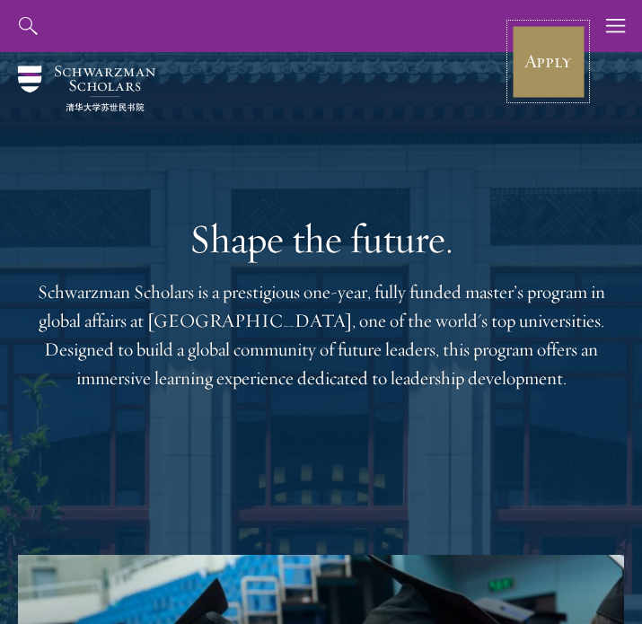
click at [540, 73] on link "Apply" at bounding box center [548, 61] width 75 height 75
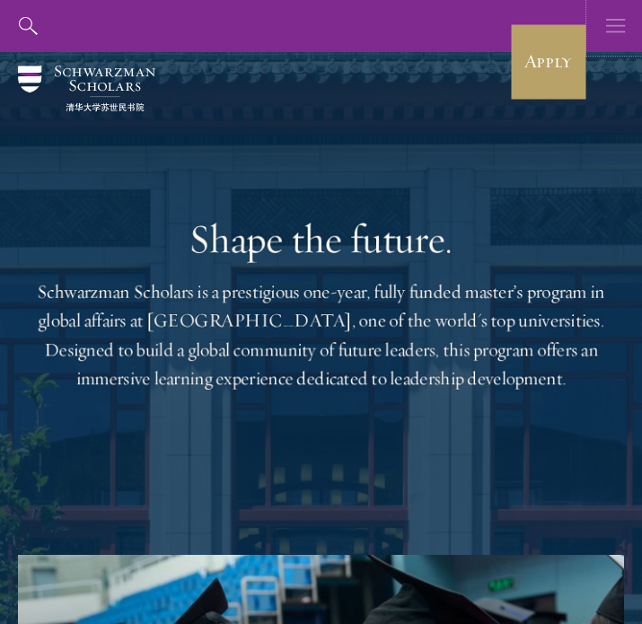
click at [611, 33] on icon "button" at bounding box center [617, 26] width 20 height 52
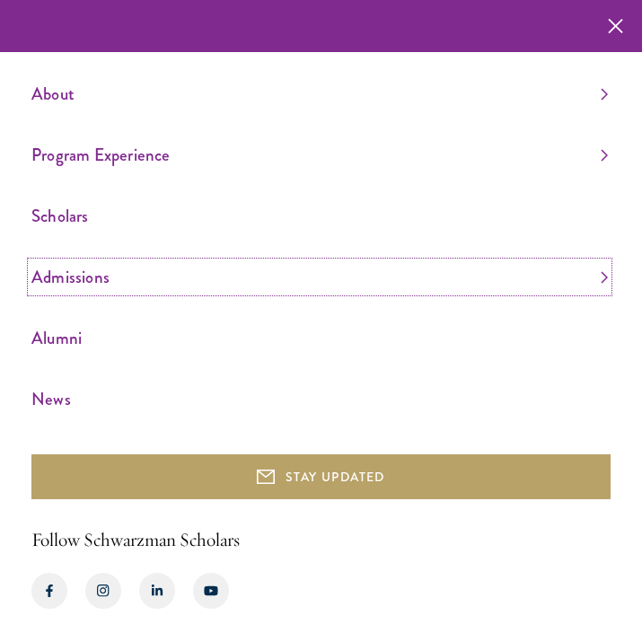
click at [134, 276] on link "Admissions" at bounding box center [319, 277] width 577 height 30
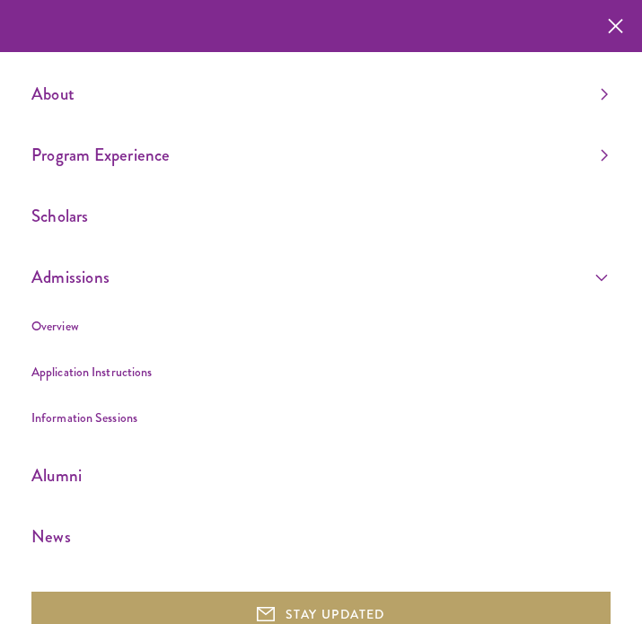
click at [86, 330] on li "Overview" at bounding box center [319, 326] width 577 height 22
click at [65, 320] on link "Overview" at bounding box center [55, 326] width 48 height 18
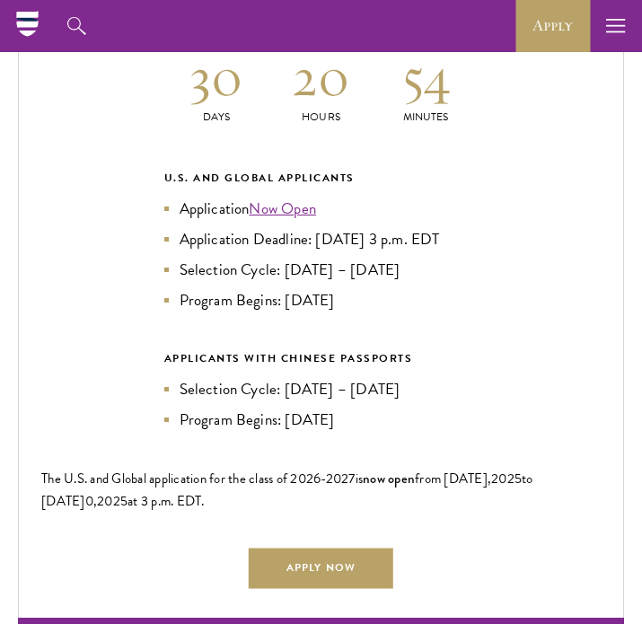
scroll to position [2849, 0]
